Goal: Task Accomplishment & Management: Complete application form

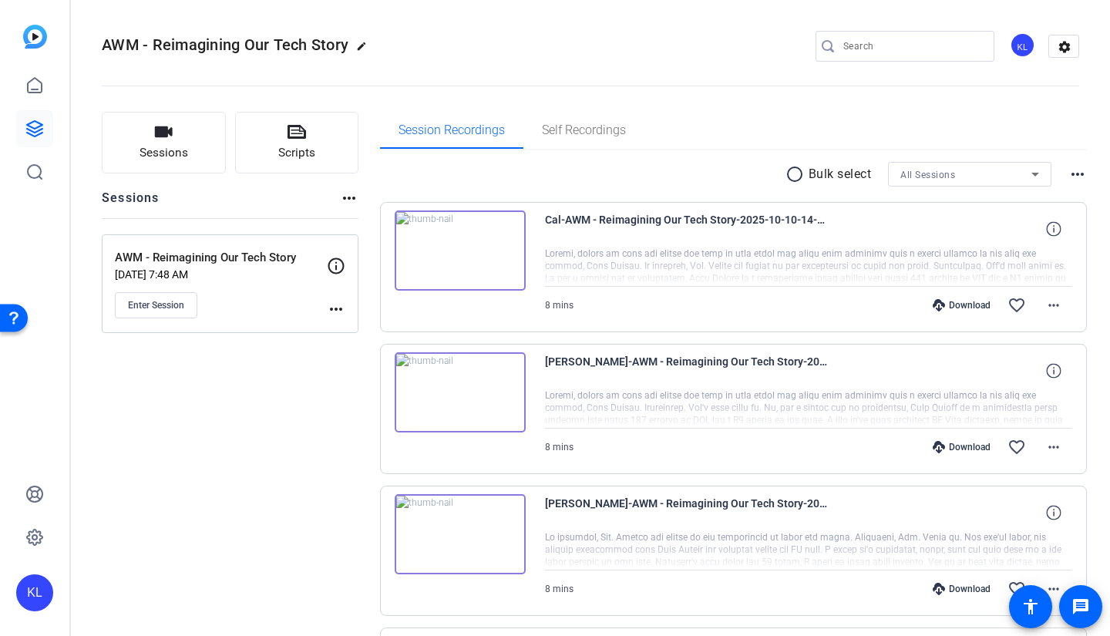
click at [159, 307] on span "Enter Session" at bounding box center [156, 305] width 56 height 12
click at [156, 161] on span "Sessions" at bounding box center [163, 153] width 49 height 18
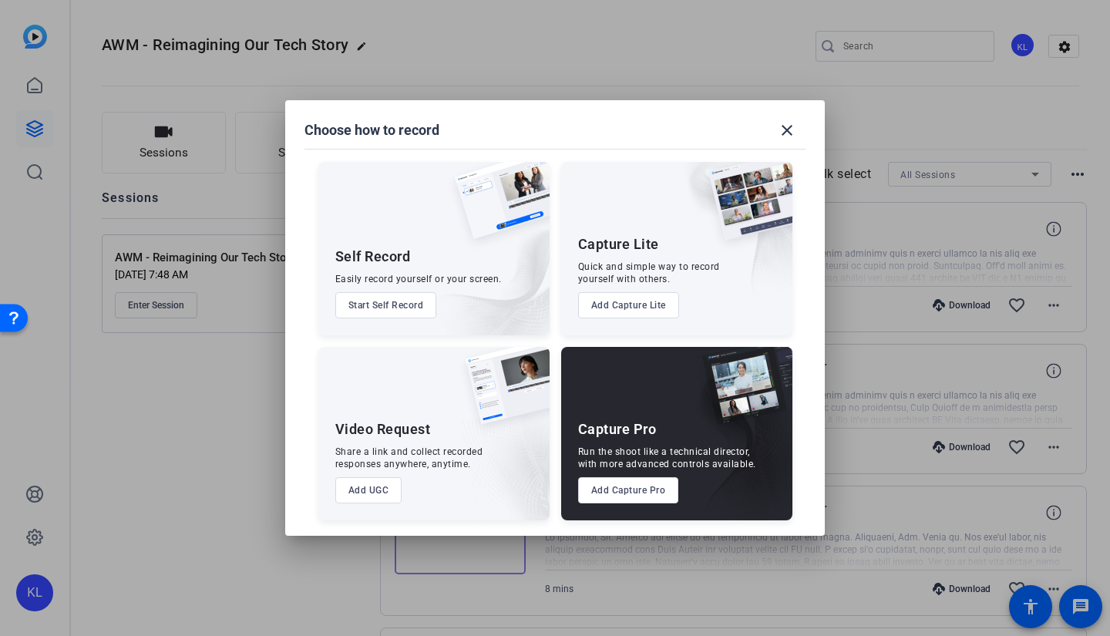
click at [793, 134] on mat-icon "close" at bounding box center [786, 130] width 18 height 18
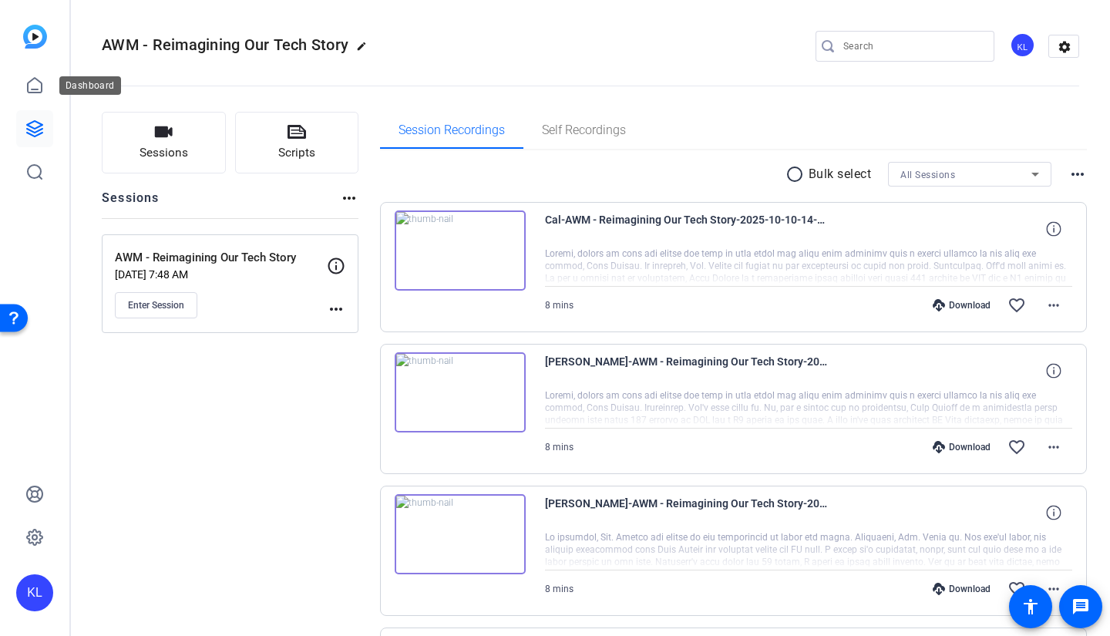
click at [31, 89] on icon at bounding box center [34, 85] width 18 height 18
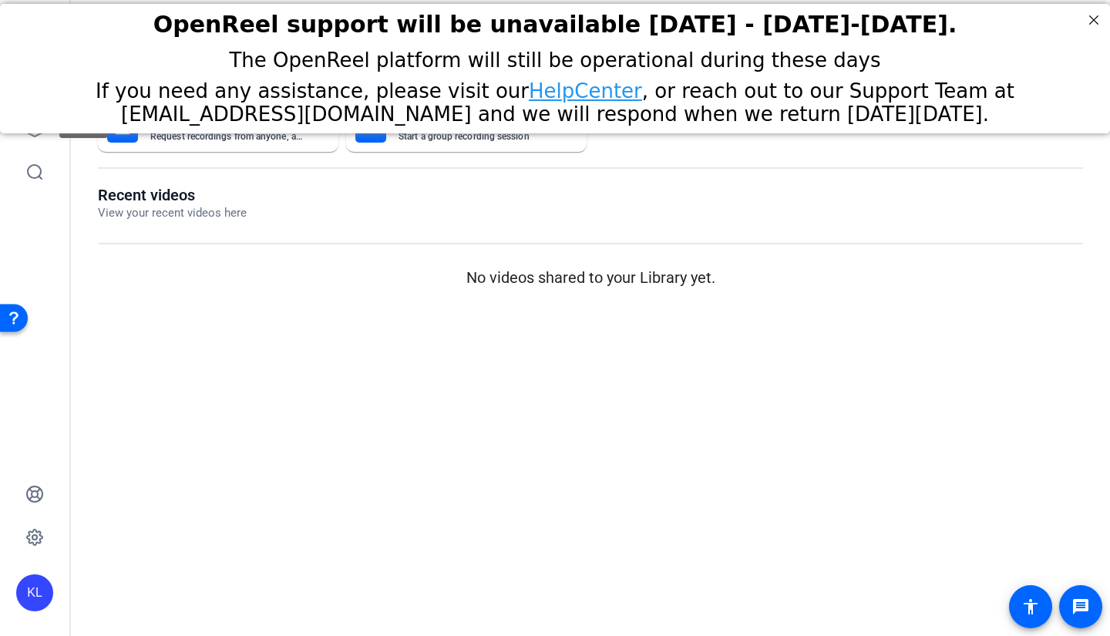
click at [35, 137] on icon at bounding box center [34, 128] width 18 height 18
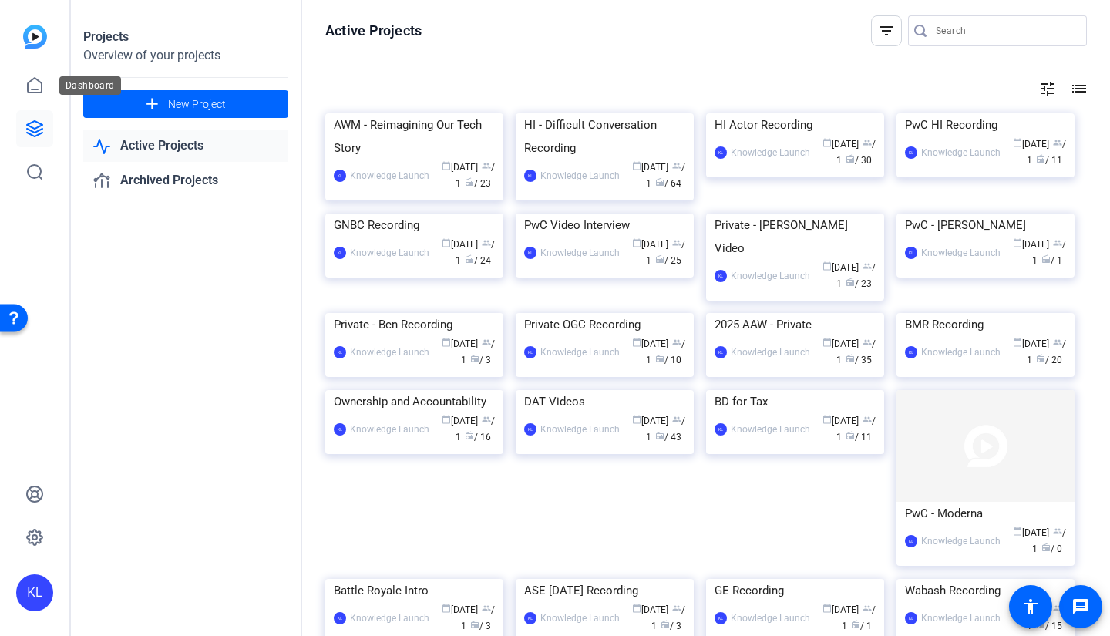
click at [29, 77] on icon at bounding box center [34, 85] width 18 height 18
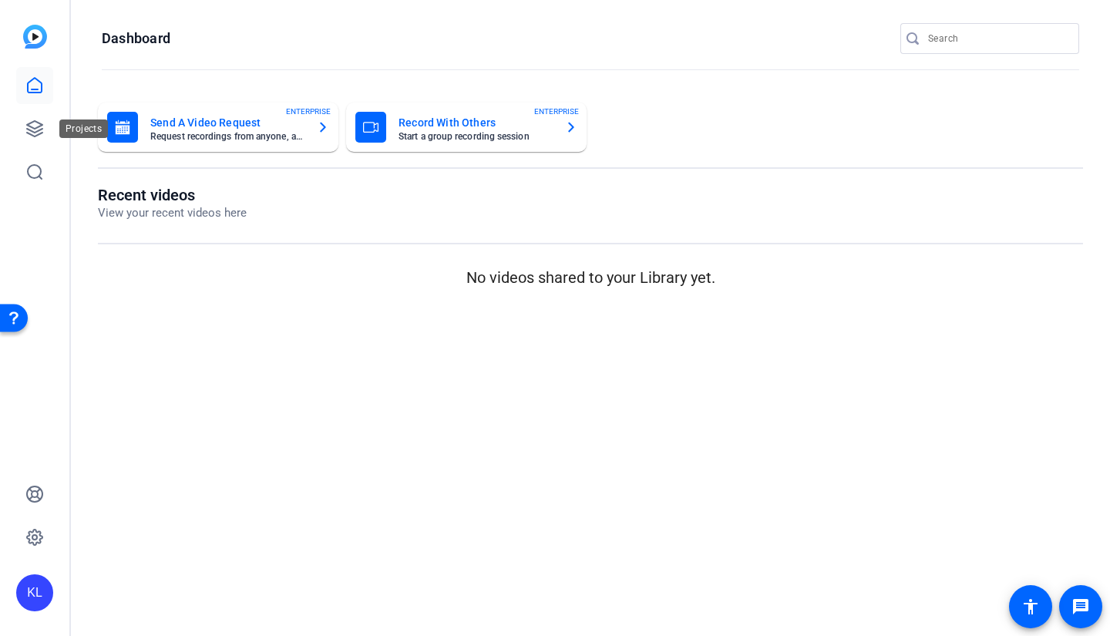
click at [32, 128] on icon at bounding box center [34, 128] width 15 height 15
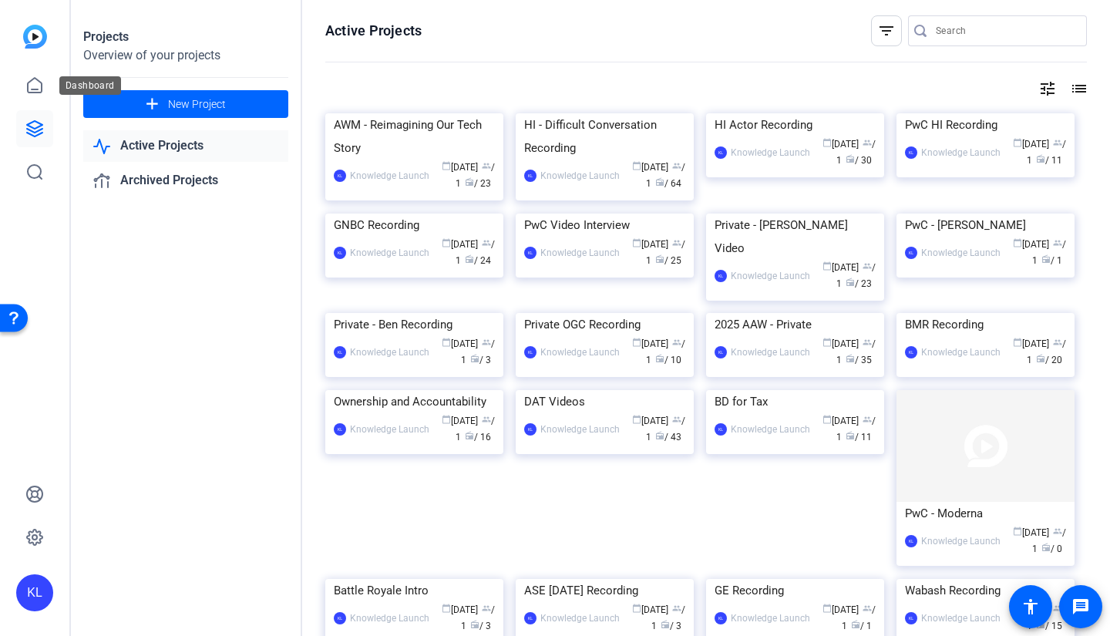
click at [39, 92] on icon at bounding box center [35, 85] width 14 height 15
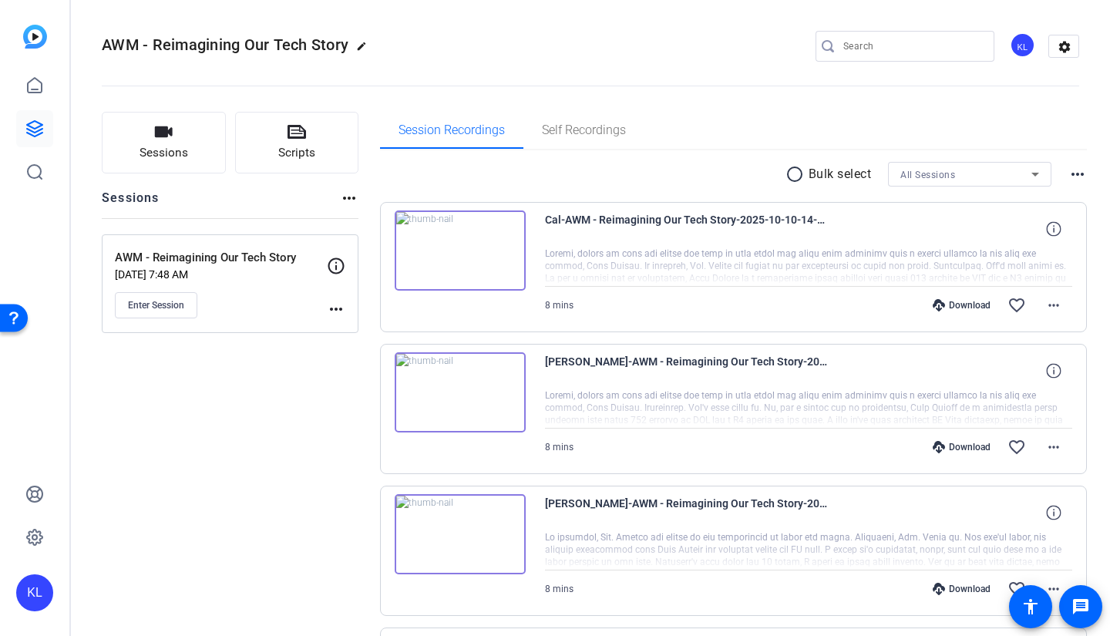
click at [250, 274] on p "Oct 07, 2025 @ 7:48 AM" at bounding box center [221, 274] width 212 height 12
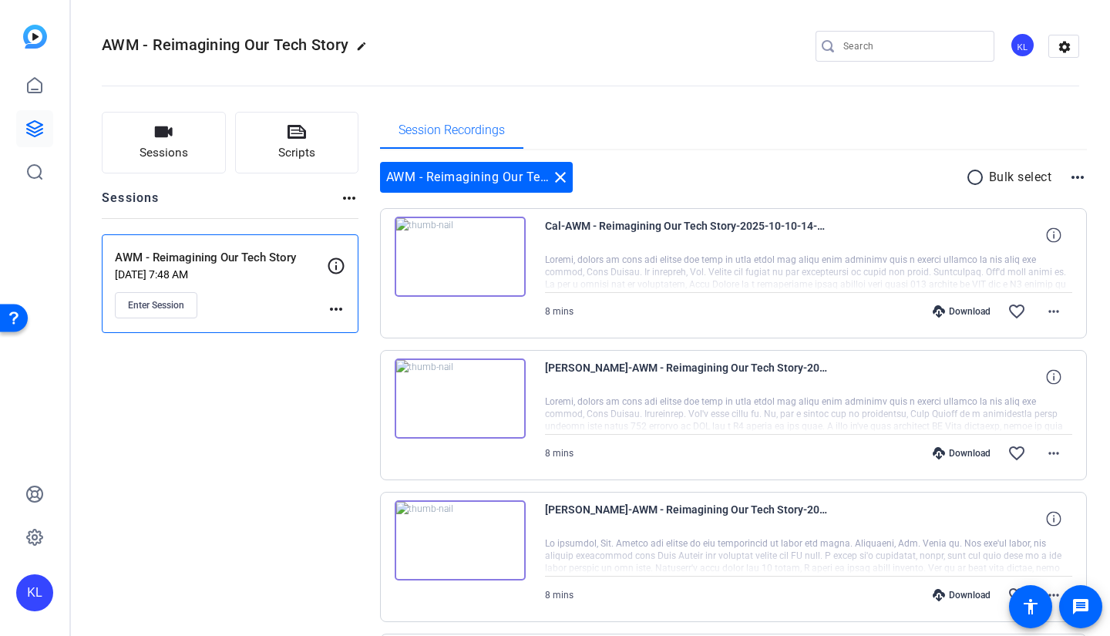
click at [176, 311] on button "Enter Session" at bounding box center [156, 305] width 82 height 26
click at [314, 139] on button "Scripts" at bounding box center [297, 143] width 124 height 62
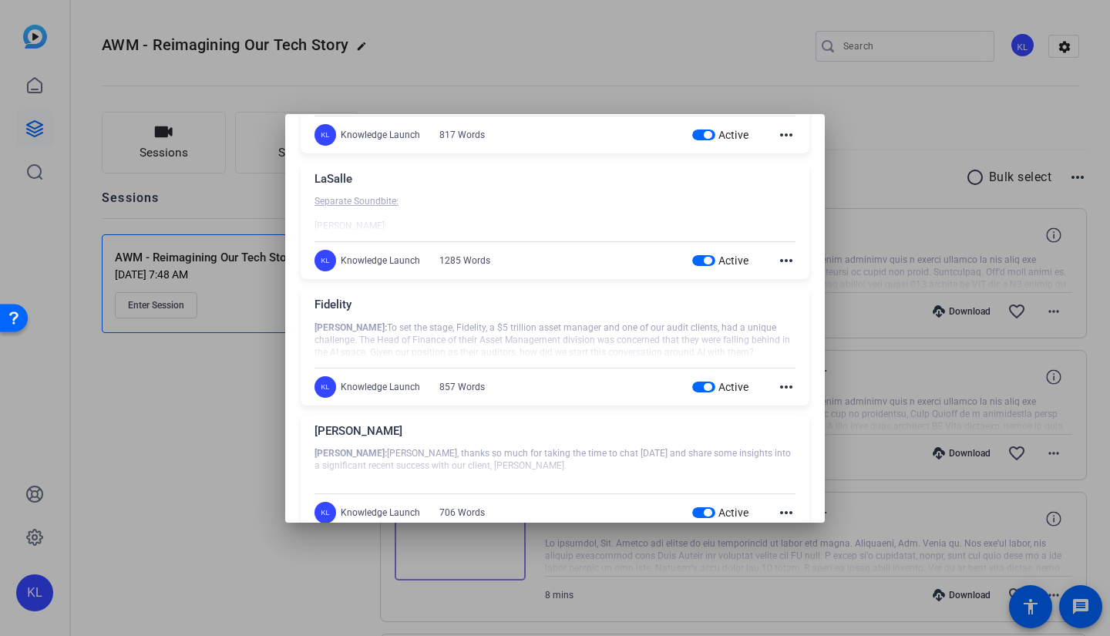
scroll to position [462, 0]
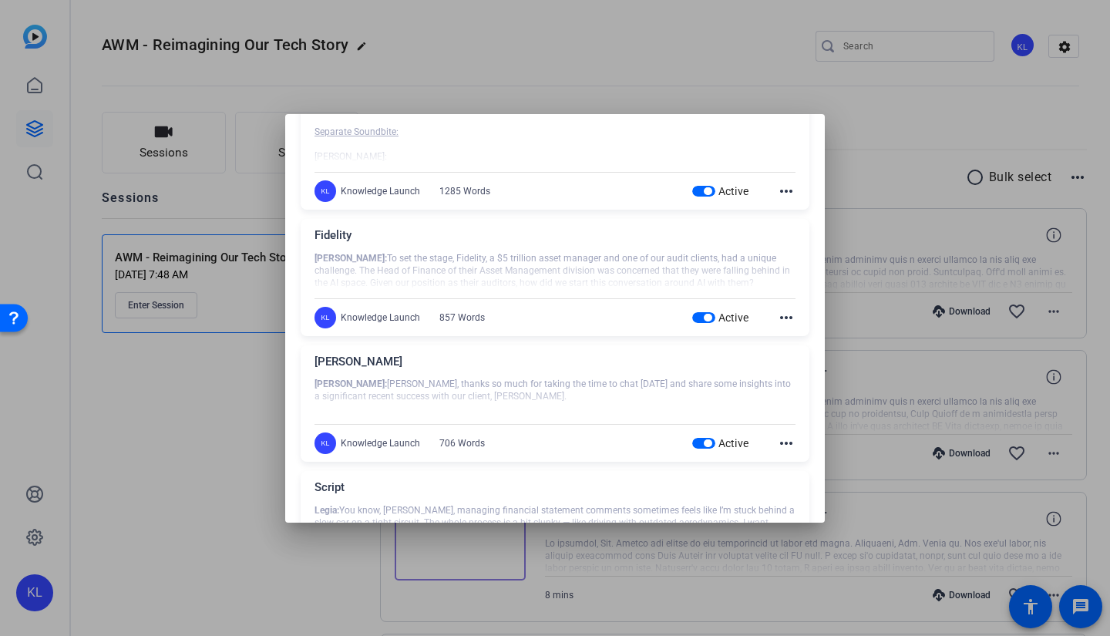
click at [515, 58] on div at bounding box center [555, 318] width 1110 height 636
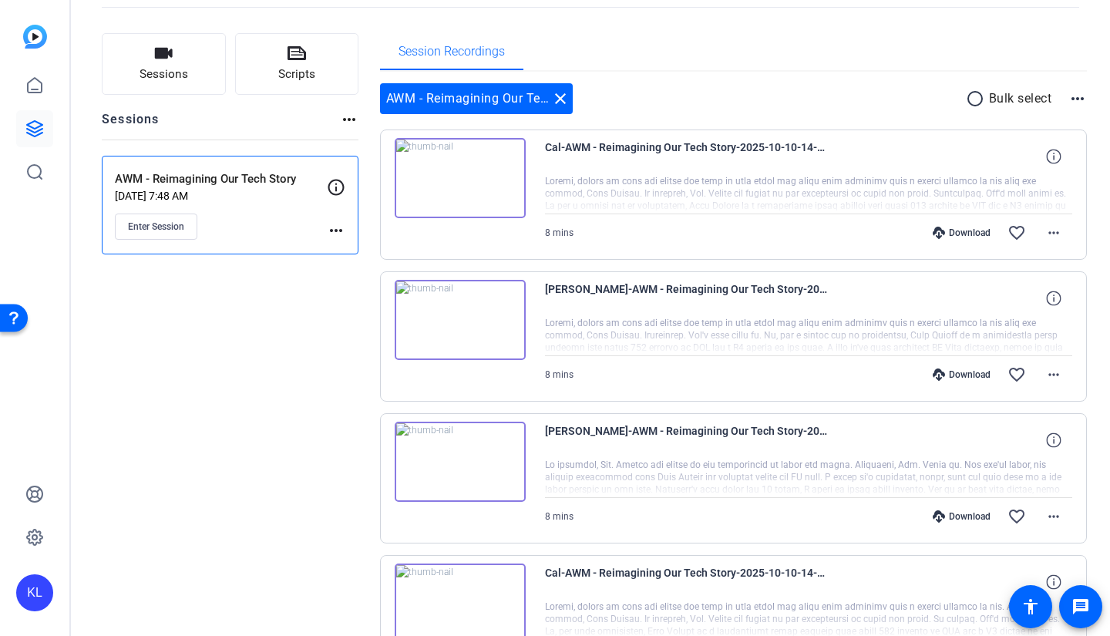
scroll to position [0, 0]
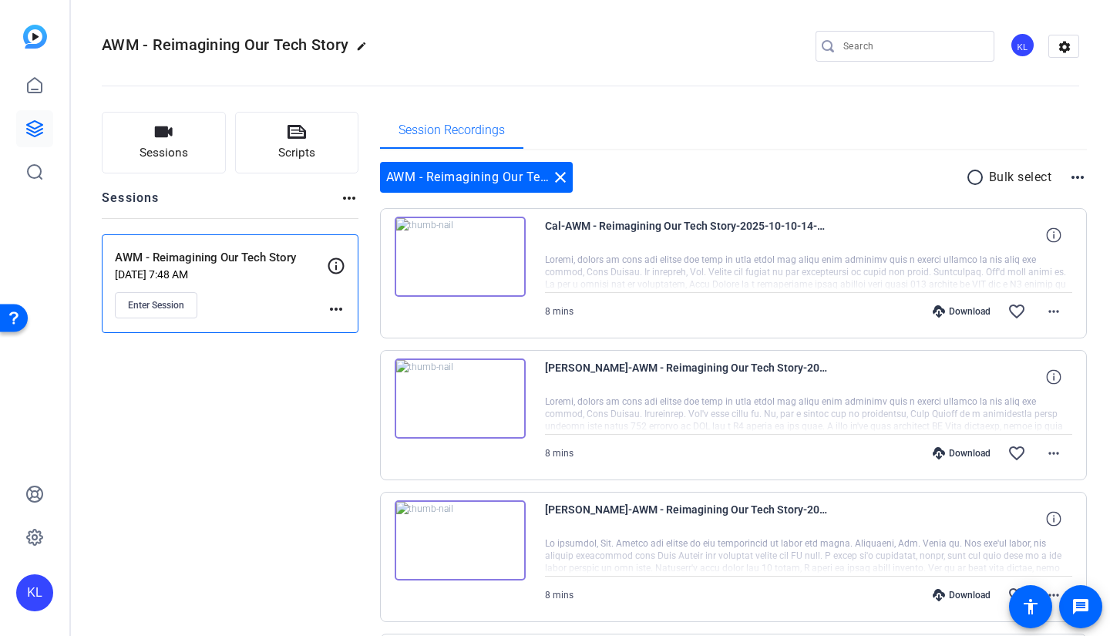
click at [1050, 46] on mat-icon "settings" at bounding box center [1064, 46] width 31 height 23
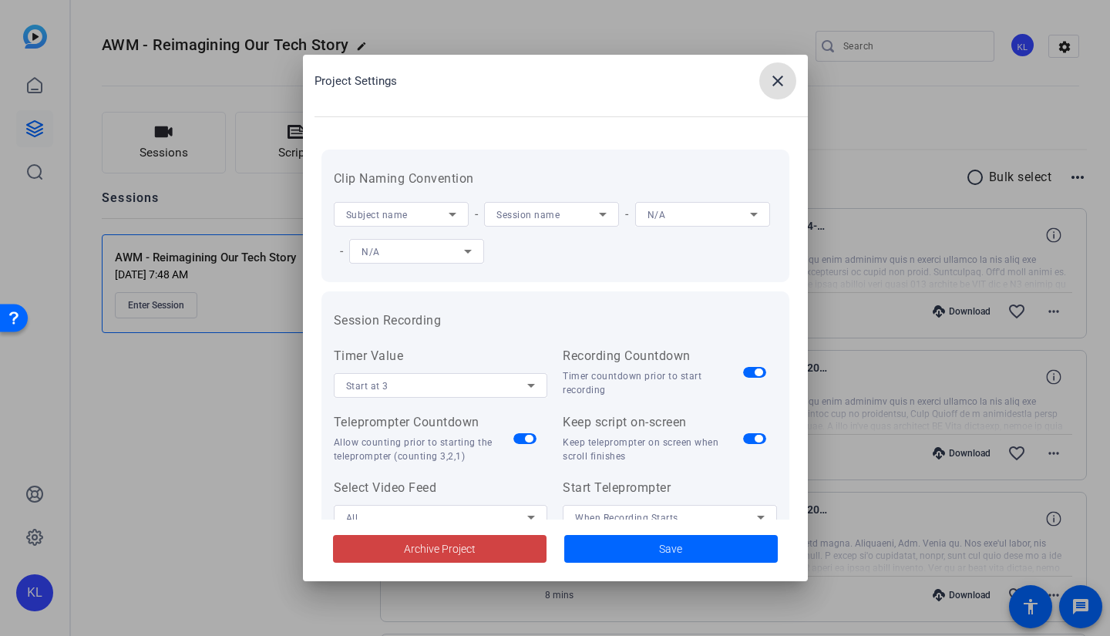
click at [783, 80] on mat-icon "close" at bounding box center [777, 81] width 18 height 18
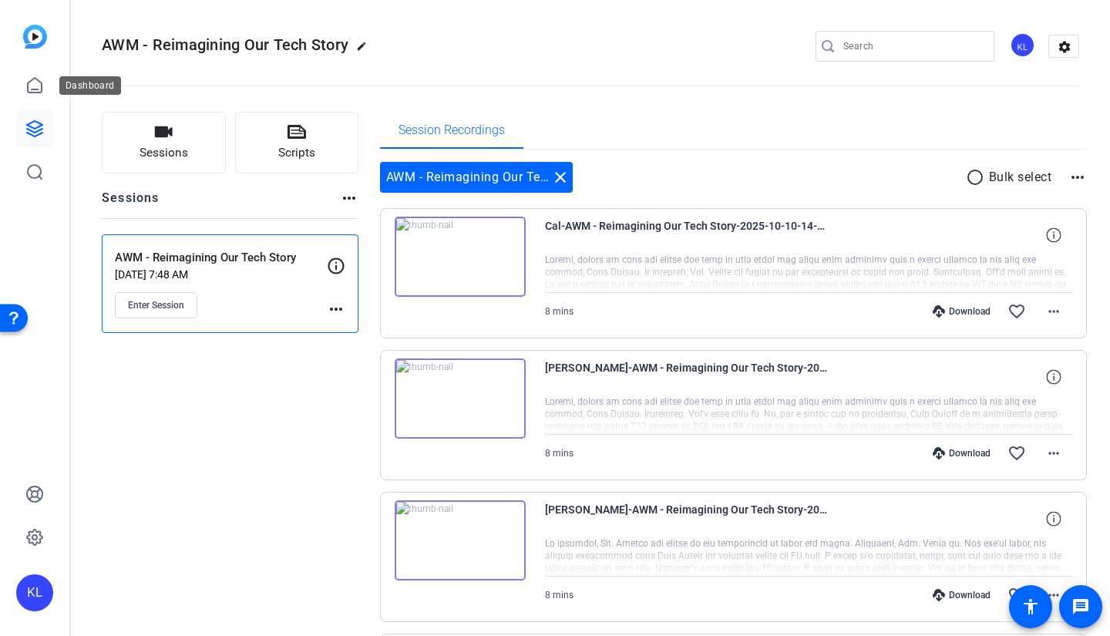
click at [30, 81] on icon at bounding box center [35, 85] width 14 height 15
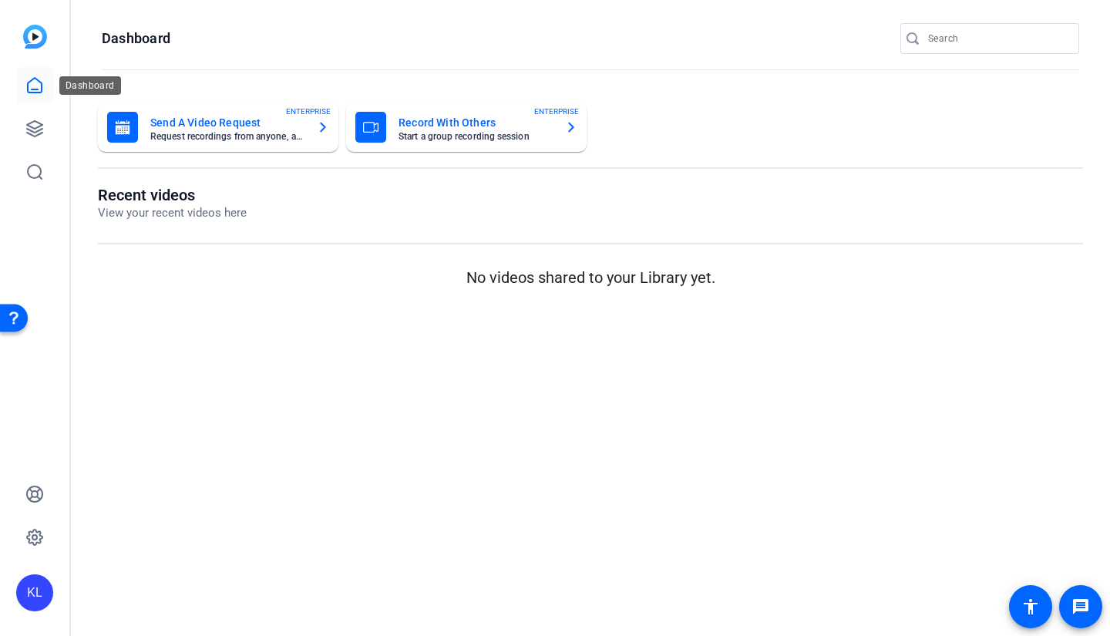
click at [15, 92] on div "KL" at bounding box center [34, 318] width 69 height 636
click at [36, 119] on link at bounding box center [34, 128] width 37 height 37
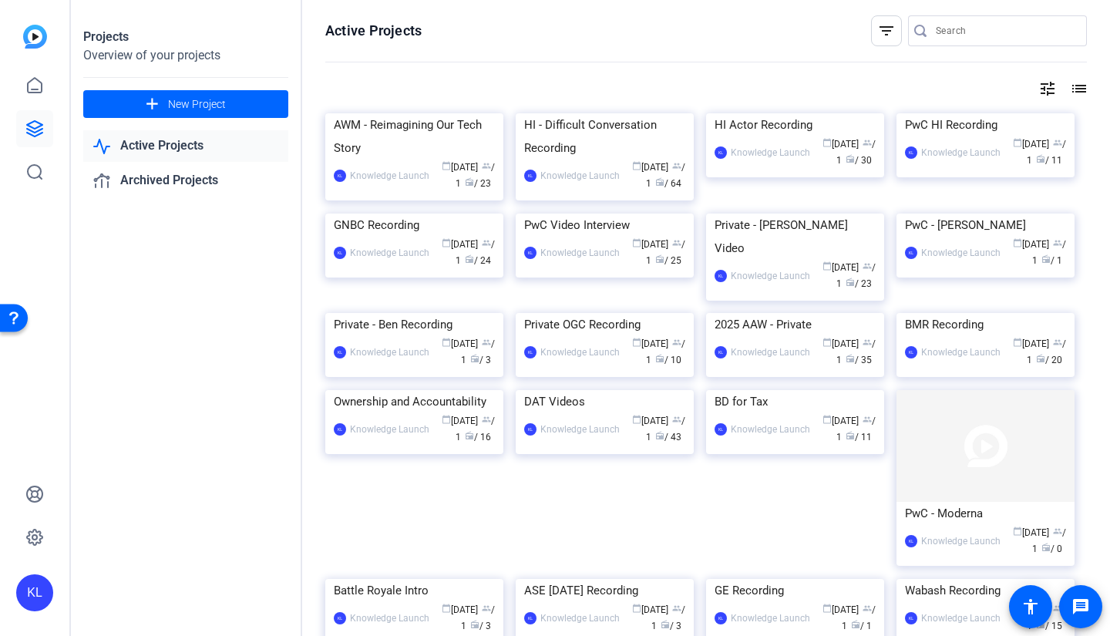
click at [1072, 84] on mat-icon "list" at bounding box center [1077, 88] width 18 height 18
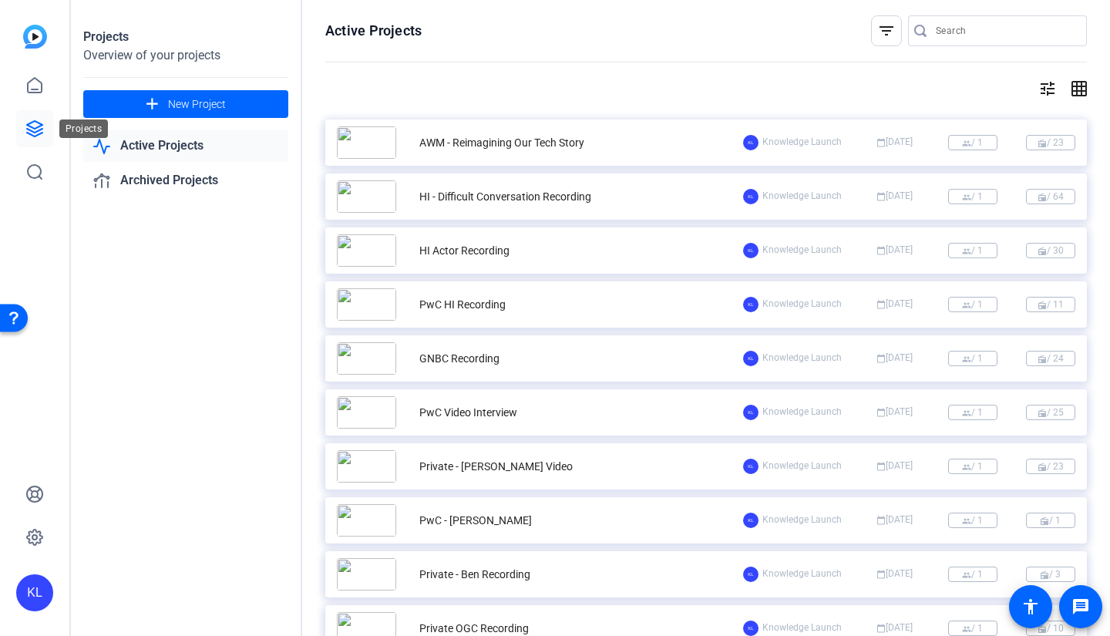
click at [33, 136] on icon at bounding box center [34, 128] width 15 height 15
click at [35, 601] on div "KL" at bounding box center [34, 592] width 37 height 37
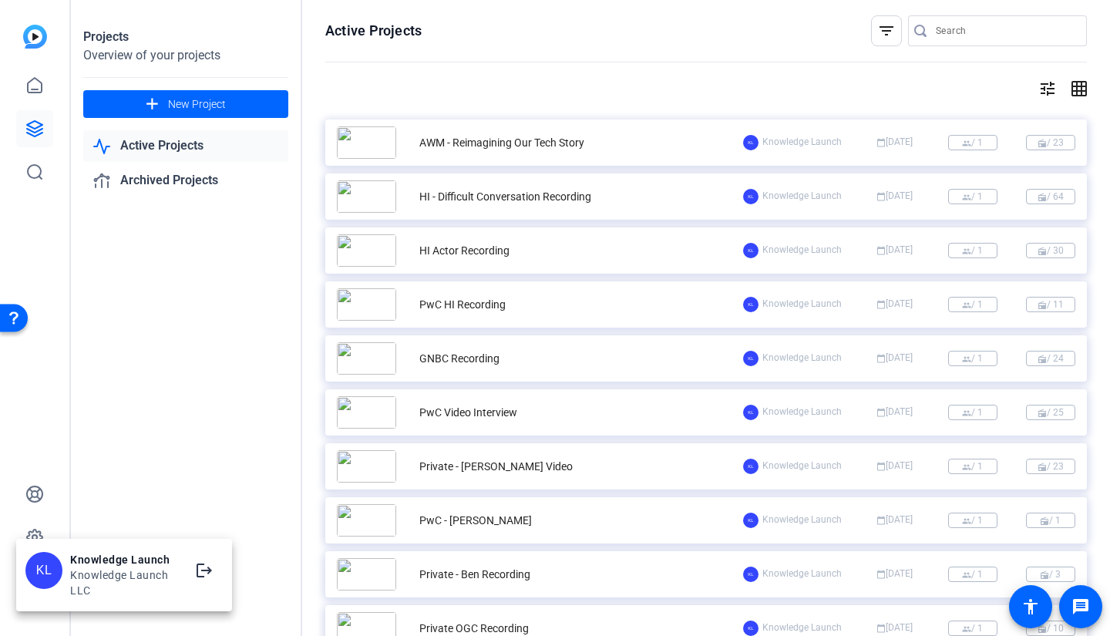
click at [211, 573] on mat-icon "logout" at bounding box center [204, 570] width 18 height 18
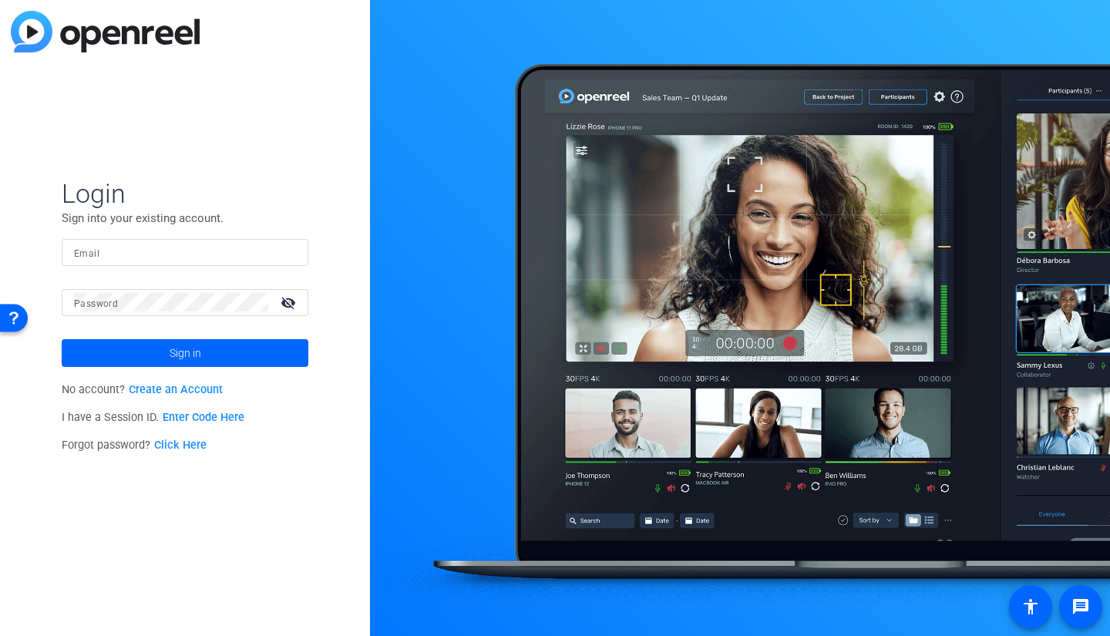
type input "msamstag@knowledgelaunch.com"
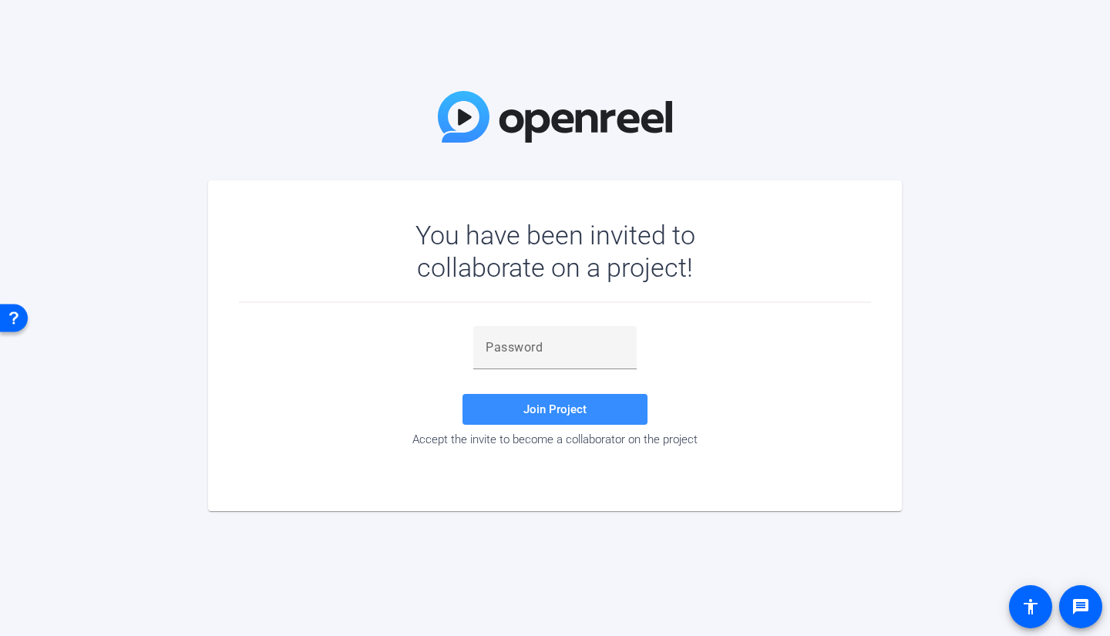
drag, startPoint x: 509, startPoint y: 324, endPoint x: 519, endPoint y: 334, distance: 14.7
click at [509, 325] on div "Join Project Accept the invite to become a collaborator on the project" at bounding box center [555, 388] width 632 height 170
click at [519, 334] on div at bounding box center [554, 347] width 139 height 43
paste input "P}&OnX"
click at [508, 408] on span at bounding box center [554, 409] width 185 height 37
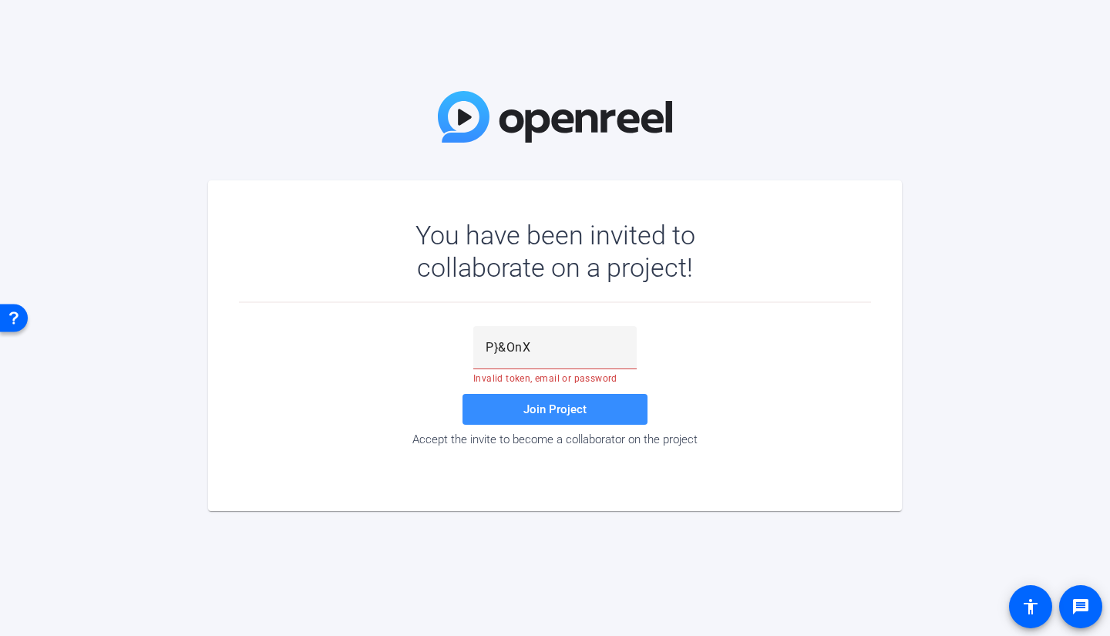
click at [536, 334] on div "P}&OnX" at bounding box center [554, 347] width 139 height 43
click at [488, 347] on input "P}&OnX" at bounding box center [554, 347] width 139 height 18
click at [538, 351] on input "P}&OnX" at bounding box center [554, 347] width 139 height 18
type input "P}&OnX"
click at [547, 402] on span "Join Project" at bounding box center [554, 409] width 63 height 14
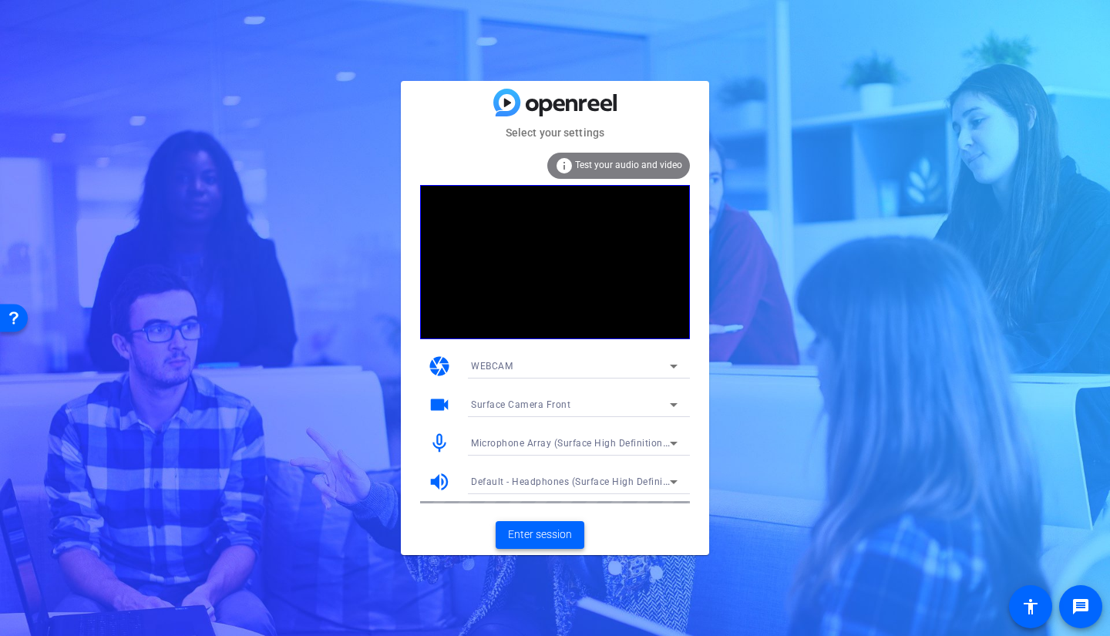
click at [532, 527] on span "Enter session" at bounding box center [540, 534] width 64 height 16
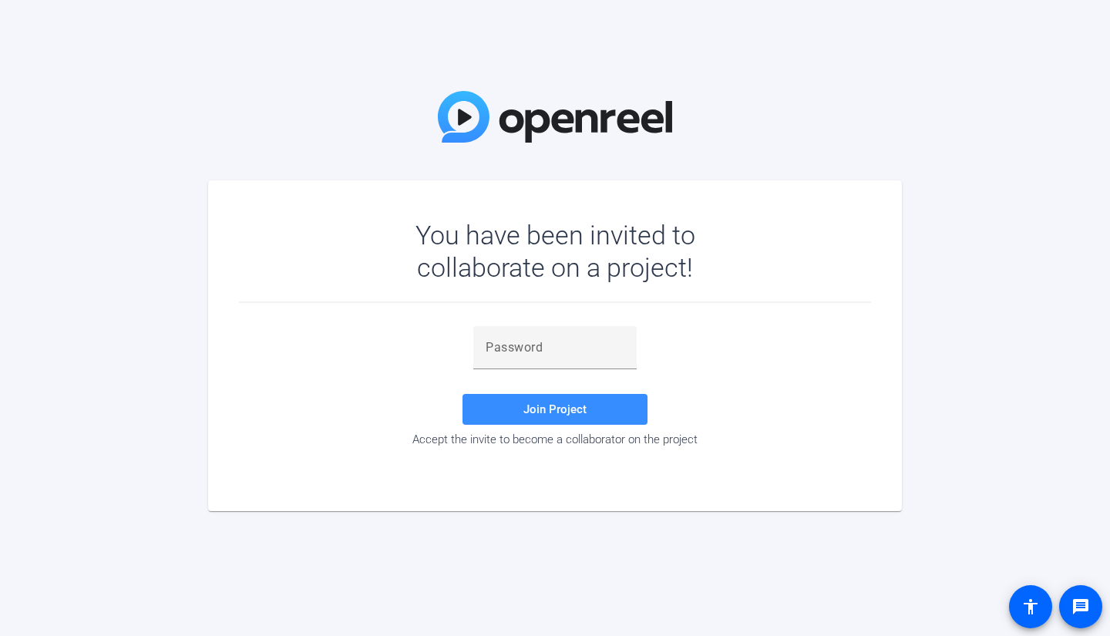
click at [530, 341] on input "text" at bounding box center [554, 347] width 139 height 18
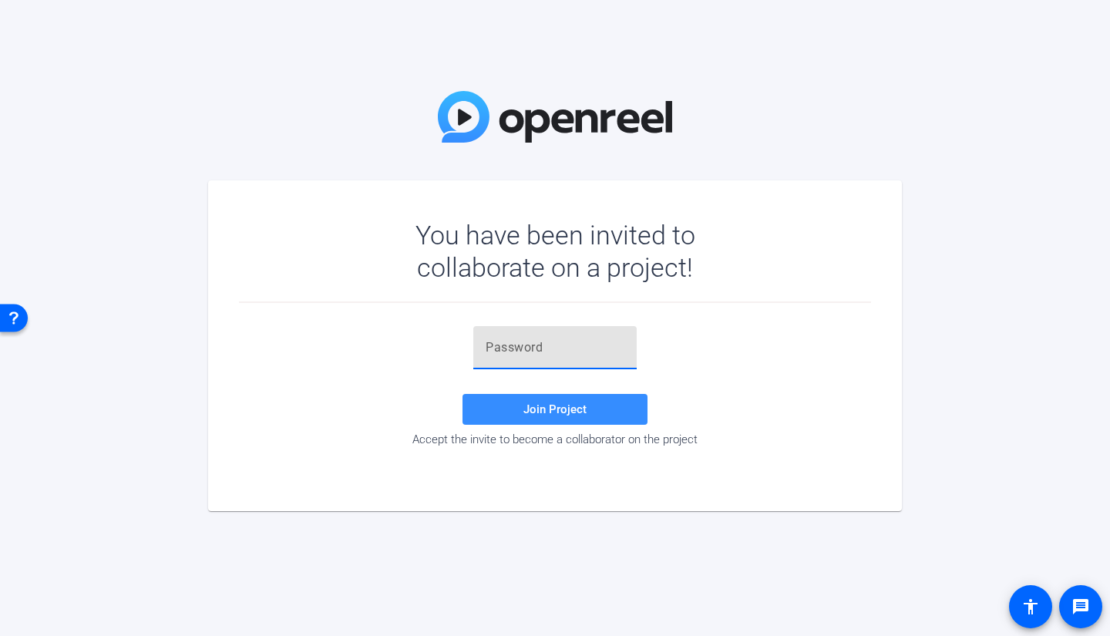
paste input "P}&OnX"
type input "P}&OnX"
click at [535, 415] on span "Join Project" at bounding box center [554, 409] width 63 height 14
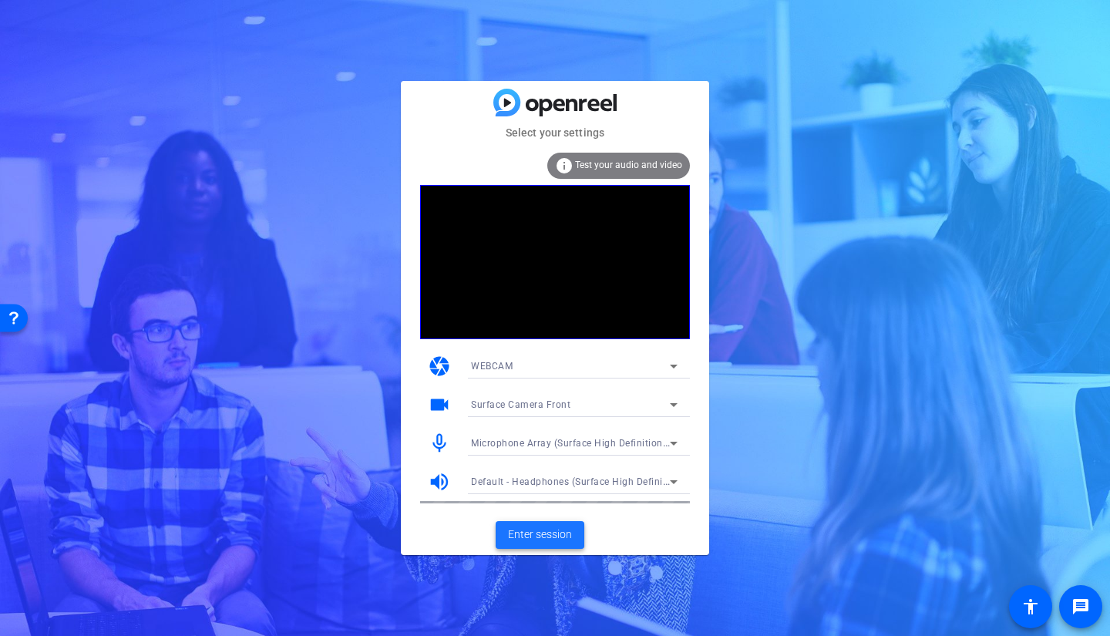
click at [515, 532] on span "Enter session" at bounding box center [540, 534] width 64 height 16
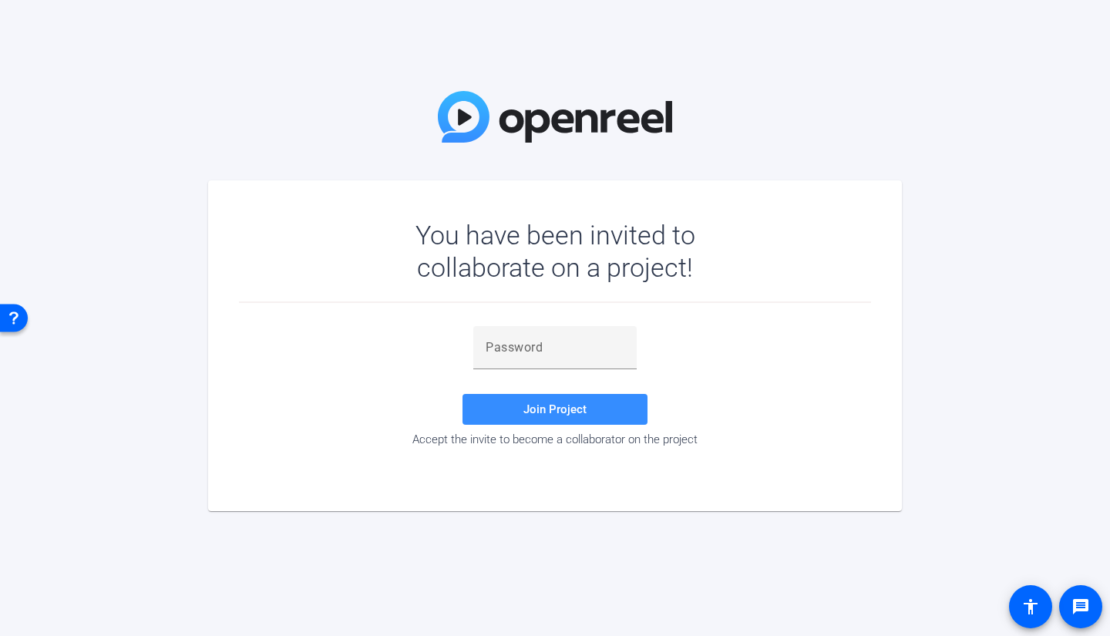
click at [556, 344] on input "text" at bounding box center [554, 347] width 139 height 18
paste input "P}&OnX"
type input "P}&OnX"
click at [558, 400] on span at bounding box center [554, 409] width 185 height 37
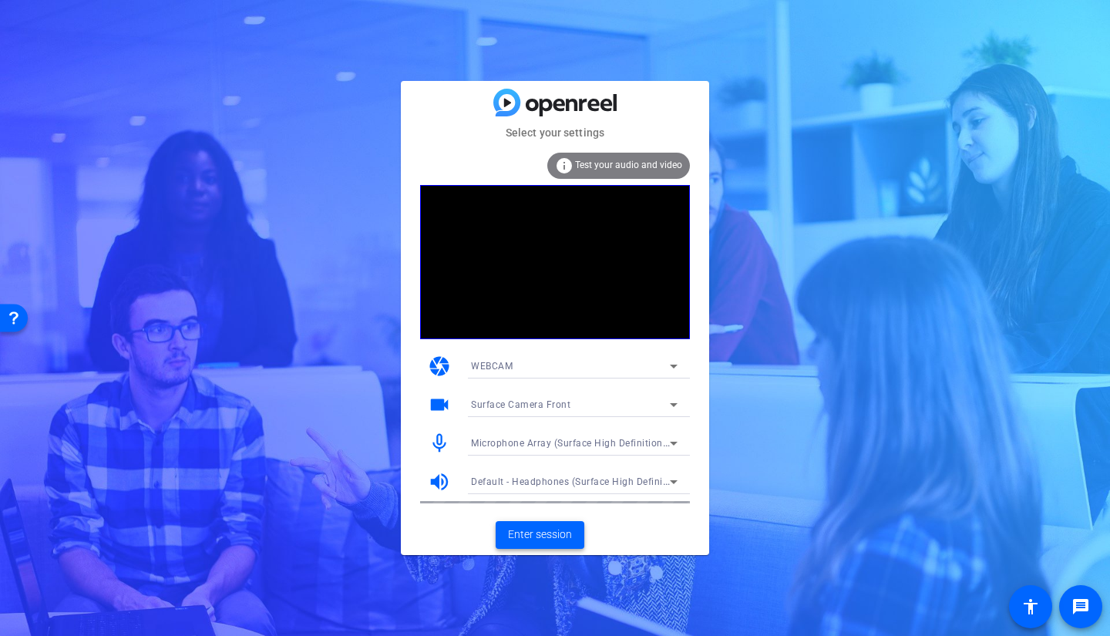
click at [529, 537] on span "Enter session" at bounding box center [540, 534] width 64 height 16
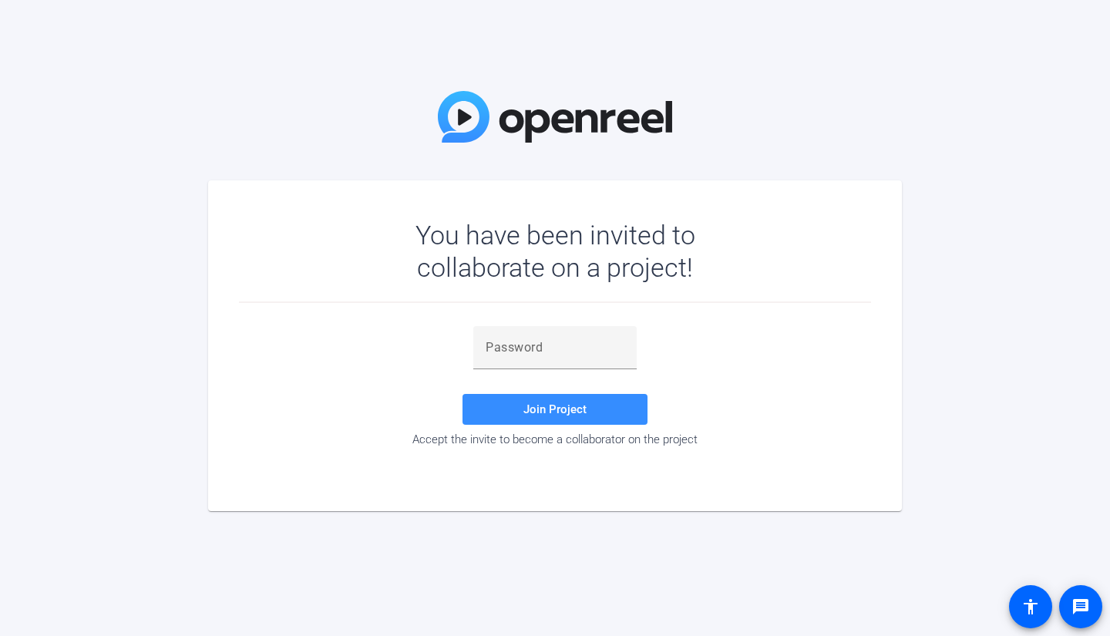
click at [533, 341] on input "text" at bounding box center [554, 347] width 139 height 18
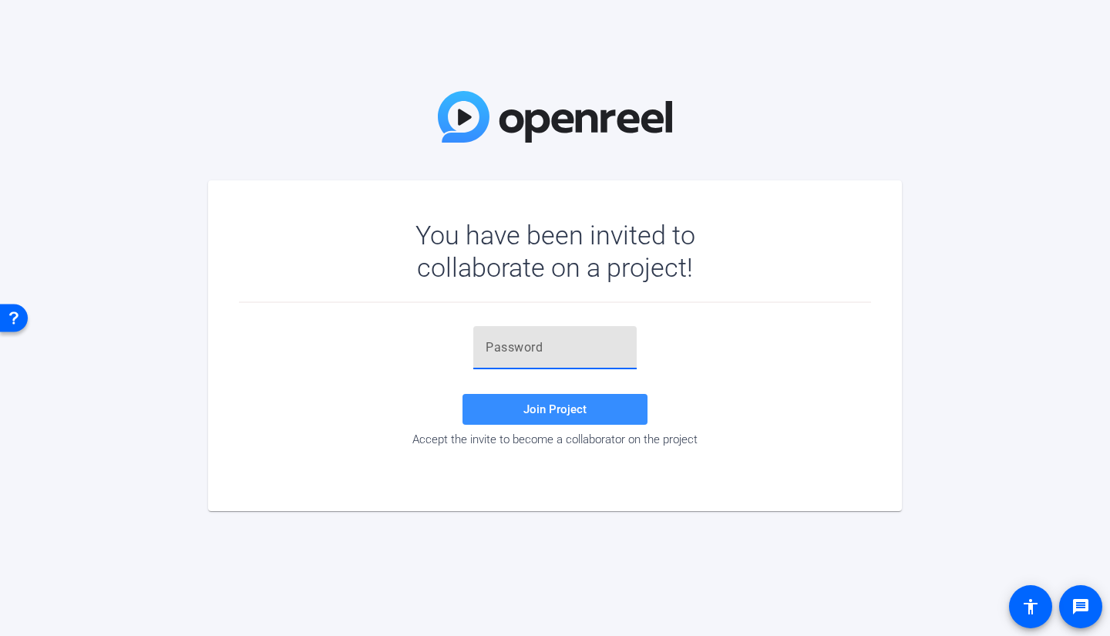
type input "P}&OnX"
click at [536, 415] on span "Join Project" at bounding box center [554, 409] width 63 height 14
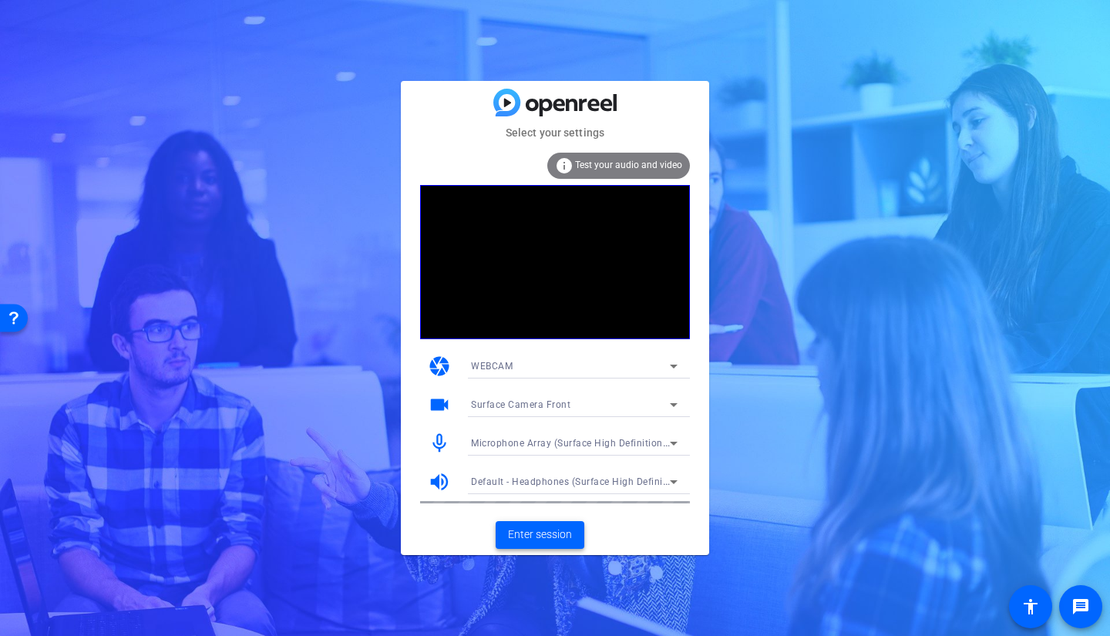
click at [548, 539] on span "Enter session" at bounding box center [540, 534] width 64 height 16
